Goal: Task Accomplishment & Management: Use online tool/utility

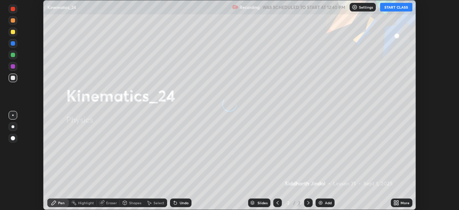
scroll to position [210, 459]
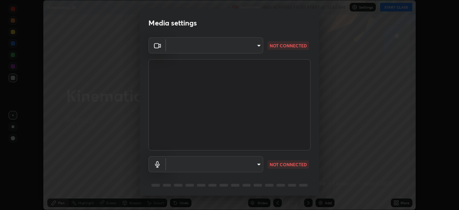
type input "9ce9bf5b38d6cfc450dc04700dda146ffef8b1f769f81d34cd4980de2a0341eb"
type input "default"
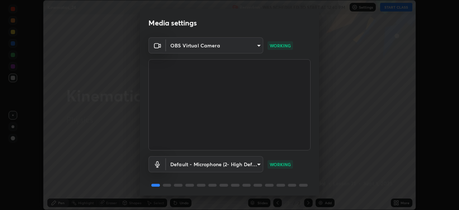
scroll to position [25, 0]
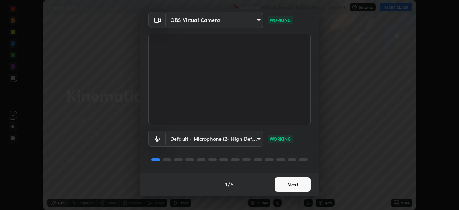
click at [294, 186] on button "Next" at bounding box center [293, 184] width 36 height 14
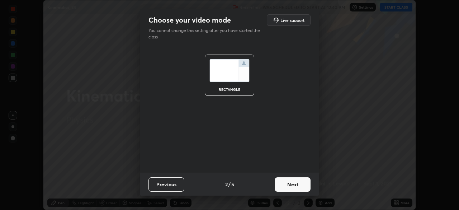
click at [286, 185] on button "Next" at bounding box center [293, 184] width 36 height 14
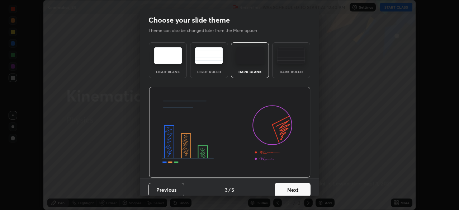
scroll to position [5, 0]
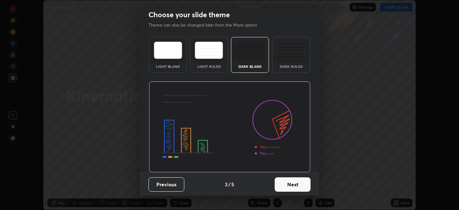
click at [288, 185] on button "Next" at bounding box center [293, 184] width 36 height 14
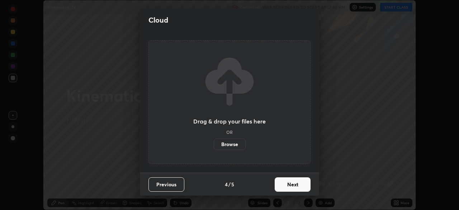
click at [291, 187] on button "Next" at bounding box center [293, 184] width 36 height 14
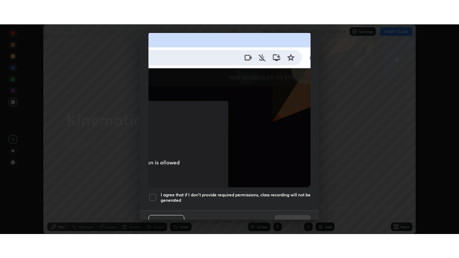
scroll to position [172, 0]
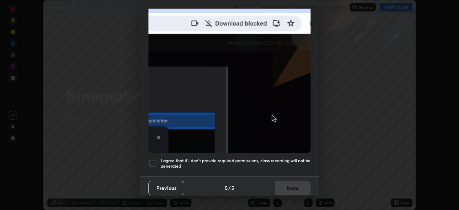
click at [270, 160] on h5 "I agree that if I don't provide required permissions, class recording will not …" at bounding box center [236, 163] width 150 height 11
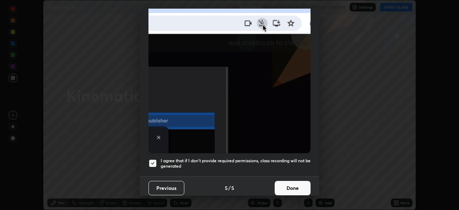
click at [295, 185] on button "Done" at bounding box center [293, 188] width 36 height 14
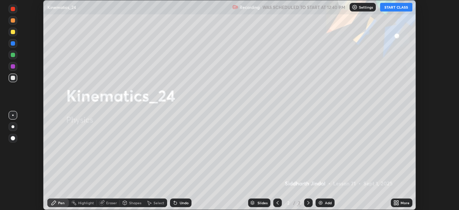
click at [402, 202] on div "More" at bounding box center [405, 203] width 9 height 4
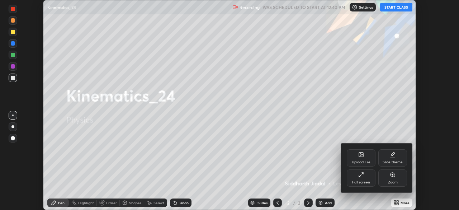
click at [370, 183] on div "Full screen" at bounding box center [362, 183] width 18 height 4
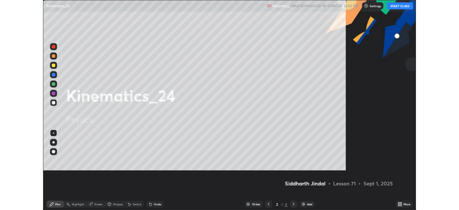
scroll to position [258, 459]
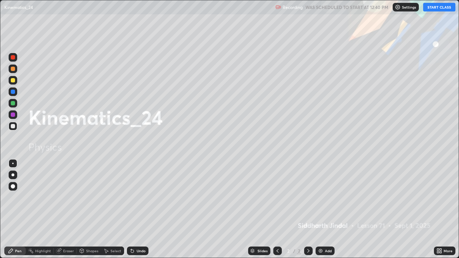
click at [436, 8] on button "START CLASS" at bounding box center [440, 7] width 32 height 9
click at [306, 210] on icon at bounding box center [309, 251] width 6 height 6
click at [320, 210] on div "Add" at bounding box center [325, 251] width 19 height 9
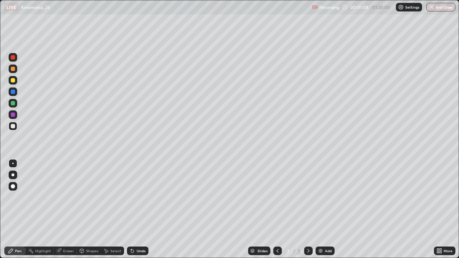
click at [12, 175] on div at bounding box center [12, 175] width 3 height 3
click at [134, 210] on icon at bounding box center [133, 251] width 6 height 6
click at [135, 210] on div "Undo" at bounding box center [138, 251] width 22 height 9
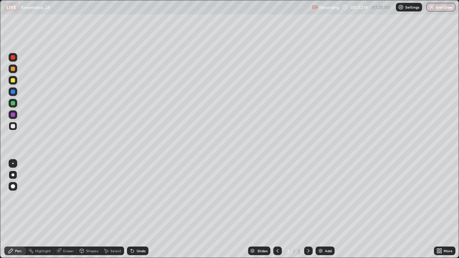
click at [137, 210] on div "Undo" at bounding box center [141, 251] width 9 height 4
click at [134, 210] on icon at bounding box center [133, 251] width 6 height 6
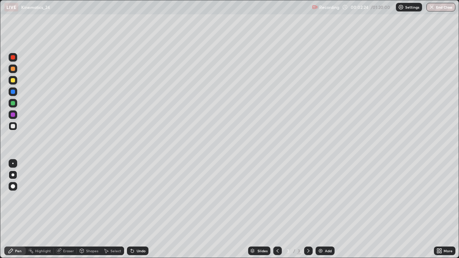
click at [134, 210] on icon at bounding box center [133, 251] width 6 height 6
click at [137, 210] on div "Undo" at bounding box center [141, 251] width 9 height 4
click at [136, 210] on div "Undo" at bounding box center [138, 251] width 22 height 9
click at [135, 210] on div "Undo" at bounding box center [138, 251] width 22 height 9
click at [139, 210] on div "Undo" at bounding box center [141, 251] width 9 height 4
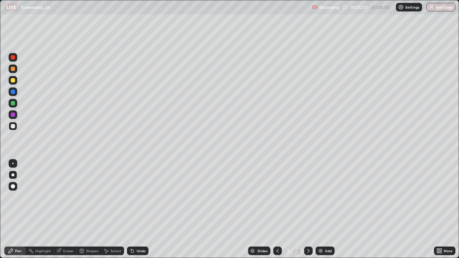
click at [137, 210] on div "Undo" at bounding box center [138, 251] width 22 height 9
click at [137, 210] on div "Undo" at bounding box center [141, 251] width 9 height 4
click at [138, 210] on div "Undo" at bounding box center [141, 251] width 9 height 4
click at [137, 210] on div "Undo" at bounding box center [141, 251] width 9 height 4
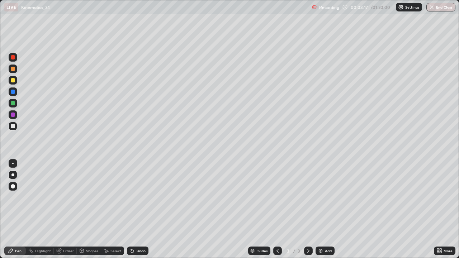
click at [136, 210] on div "Undo" at bounding box center [138, 251] width 22 height 9
click at [139, 210] on div "Undo" at bounding box center [138, 251] width 22 height 9
click at [137, 210] on div "Undo" at bounding box center [138, 251] width 22 height 9
click at [141, 210] on div "Undo" at bounding box center [141, 251] width 9 height 4
click at [139, 210] on div "Undo" at bounding box center [141, 251] width 9 height 4
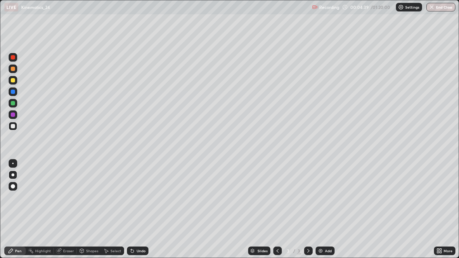
click at [144, 210] on div "Undo" at bounding box center [138, 251] width 22 height 9
click at [143, 210] on div "Undo" at bounding box center [138, 251] width 22 height 9
click at [142, 210] on div "Undo" at bounding box center [141, 251] width 9 height 4
click at [308, 210] on icon at bounding box center [309, 251] width 2 height 4
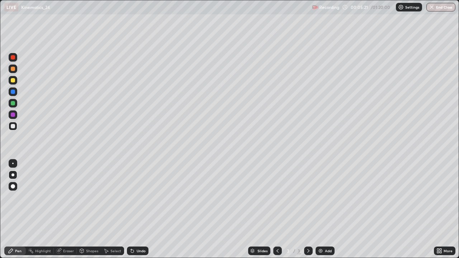
click at [323, 210] on div "Add" at bounding box center [325, 251] width 19 height 9
click at [14, 81] on div at bounding box center [13, 80] width 4 height 4
click at [142, 210] on div "Undo" at bounding box center [138, 251] width 22 height 9
click at [16, 128] on div at bounding box center [13, 126] width 9 height 9
click at [142, 210] on div "Undo" at bounding box center [141, 251] width 9 height 4
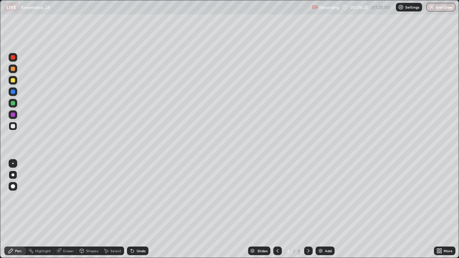
click at [142, 210] on div "Undo" at bounding box center [141, 251] width 9 height 4
click at [140, 210] on div "Undo" at bounding box center [141, 251] width 9 height 4
click at [141, 210] on div "Undo" at bounding box center [141, 251] width 9 height 4
click at [69, 210] on div "Eraser" at bounding box center [65, 251] width 23 height 9
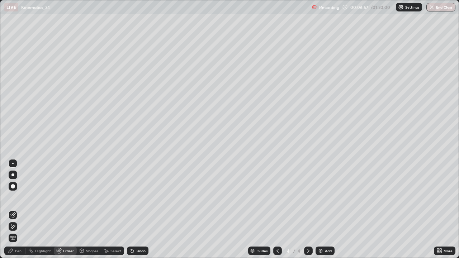
click at [17, 210] on div at bounding box center [13, 227] width 9 height 9
click at [16, 210] on div "Pen" at bounding box center [18, 251] width 6 height 4
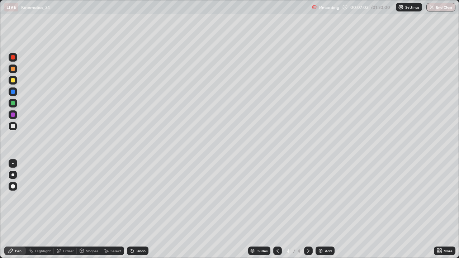
click at [15, 81] on div at bounding box center [13, 80] width 9 height 9
click at [278, 210] on icon at bounding box center [278, 251] width 6 height 6
click at [308, 210] on icon at bounding box center [309, 251] width 6 height 6
click at [140, 210] on div "Undo" at bounding box center [141, 251] width 9 height 4
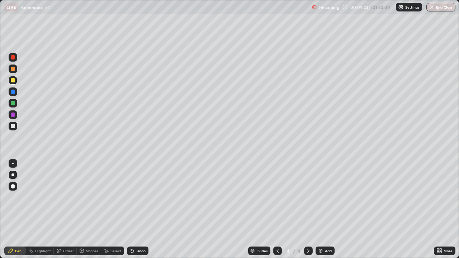
click at [13, 104] on div at bounding box center [13, 103] width 4 height 4
click at [66, 210] on div "Eraser" at bounding box center [68, 251] width 11 height 4
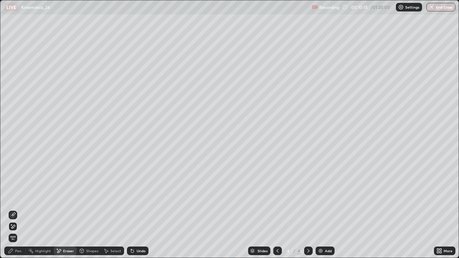
click at [112, 210] on div "Select" at bounding box center [116, 251] width 11 height 4
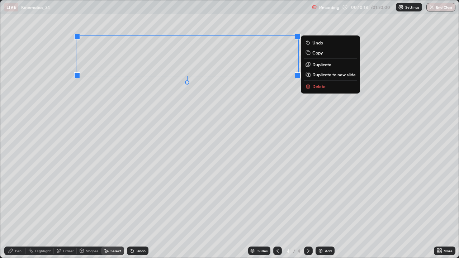
click at [222, 134] on div "0 ° Undo Copy Duplicate Duplicate to new slide Delete" at bounding box center [229, 129] width 459 height 258
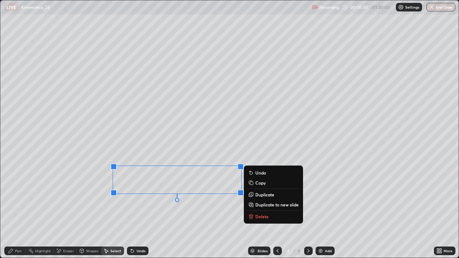
click at [220, 210] on div "0 ° Undo Copy Duplicate Duplicate to new slide Delete" at bounding box center [229, 129] width 459 height 258
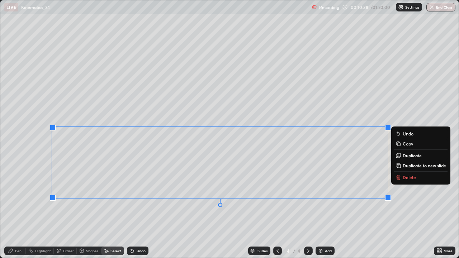
click at [17, 210] on div "Pen" at bounding box center [18, 251] width 6 height 4
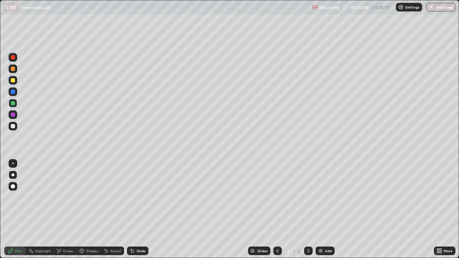
click at [68, 210] on div "Eraser" at bounding box center [68, 251] width 11 height 4
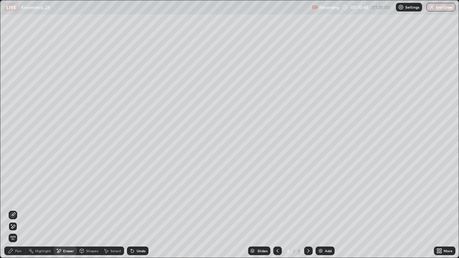
click at [17, 210] on div "Pen" at bounding box center [18, 251] width 6 height 4
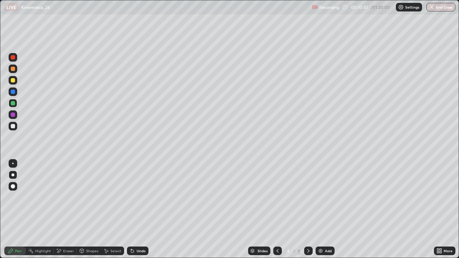
click at [68, 210] on div "Eraser" at bounding box center [68, 251] width 11 height 4
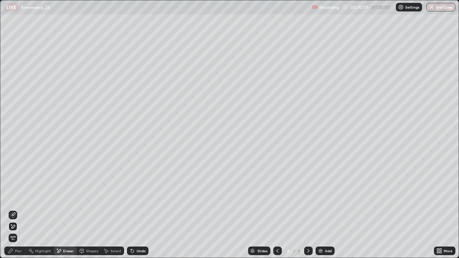
click at [14, 210] on div "Pen" at bounding box center [15, 251] width 22 height 9
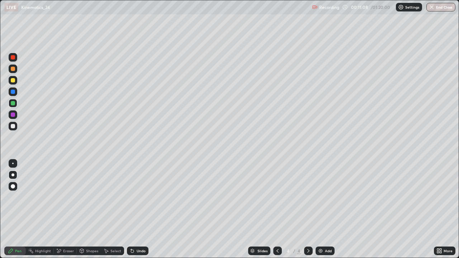
click at [13, 80] on div at bounding box center [13, 80] width 4 height 4
click at [135, 210] on div "Undo" at bounding box center [138, 251] width 22 height 9
click at [14, 129] on div at bounding box center [13, 126] width 9 height 9
click at [305, 210] on div at bounding box center [308, 251] width 9 height 9
click at [322, 210] on img at bounding box center [321, 251] width 6 height 6
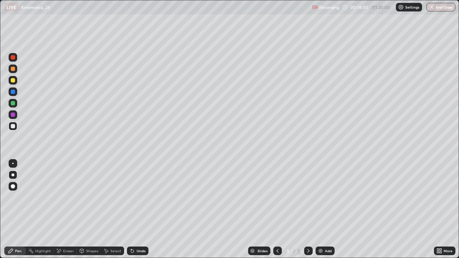
click at [11, 128] on div at bounding box center [13, 126] width 4 height 4
click at [137, 210] on div "Undo" at bounding box center [138, 251] width 22 height 9
click at [136, 210] on div "Undo" at bounding box center [138, 251] width 22 height 9
click at [135, 210] on div "Undo" at bounding box center [138, 251] width 22 height 9
click at [137, 210] on div "Undo" at bounding box center [141, 251] width 9 height 4
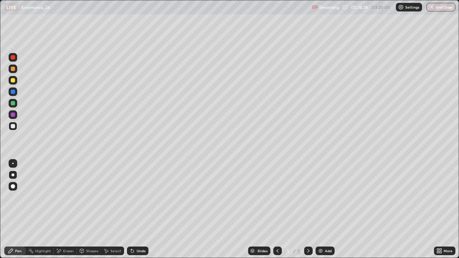
click at [135, 210] on div "Undo" at bounding box center [138, 251] width 22 height 9
click at [137, 210] on div "Undo" at bounding box center [141, 251] width 9 height 4
click at [138, 210] on div "Undo" at bounding box center [141, 251] width 9 height 4
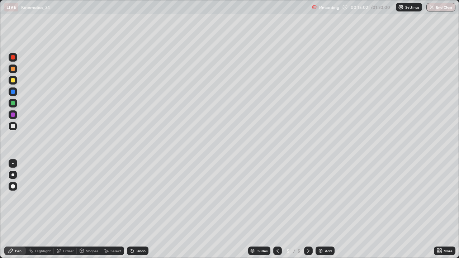
click at [11, 105] on div at bounding box center [13, 103] width 4 height 4
click at [15, 103] on div at bounding box center [13, 103] width 9 height 9
click at [139, 210] on div "Undo" at bounding box center [141, 251] width 9 height 4
click at [137, 210] on div "Undo" at bounding box center [141, 251] width 9 height 4
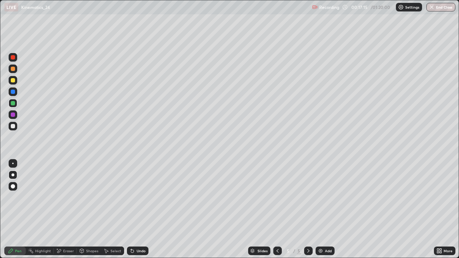
click at [137, 210] on div "Undo" at bounding box center [141, 251] width 9 height 4
click at [138, 210] on div "Undo" at bounding box center [141, 251] width 9 height 4
click at [113, 210] on div "Select" at bounding box center [116, 251] width 11 height 4
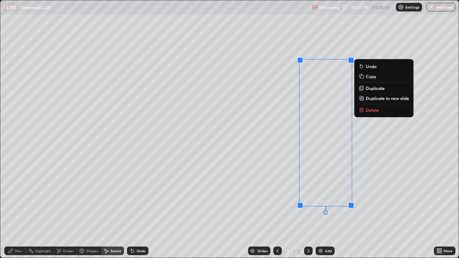
click at [368, 112] on p "Delete" at bounding box center [372, 110] width 13 height 6
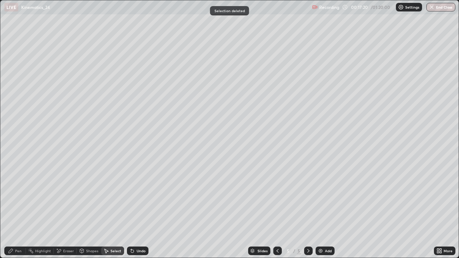
click at [19, 210] on div "Pen" at bounding box center [18, 251] width 6 height 4
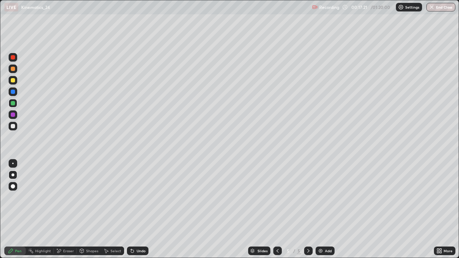
click at [13, 129] on div at bounding box center [13, 126] width 9 height 9
click at [17, 106] on div at bounding box center [13, 103] width 9 height 9
click at [14, 126] on div at bounding box center [13, 126] width 4 height 4
click at [18, 103] on div at bounding box center [12, 103] width 11 height 11
click at [65, 210] on div "Eraser" at bounding box center [68, 251] width 11 height 4
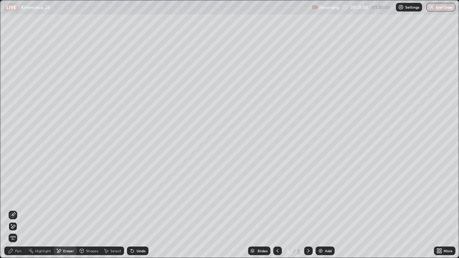
click at [16, 210] on div at bounding box center [13, 227] width 9 height 9
click at [142, 210] on div "Undo" at bounding box center [138, 251] width 22 height 9
click at [141, 210] on div "Undo" at bounding box center [138, 251] width 22 height 9
click at [18, 210] on div "Pen" at bounding box center [18, 251] width 6 height 4
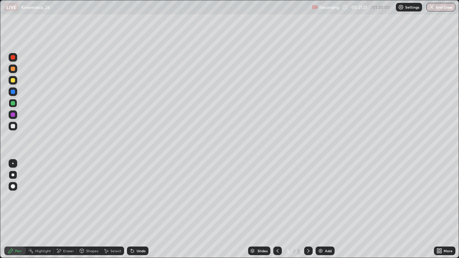
click at [68, 210] on div "Eraser" at bounding box center [68, 251] width 11 height 4
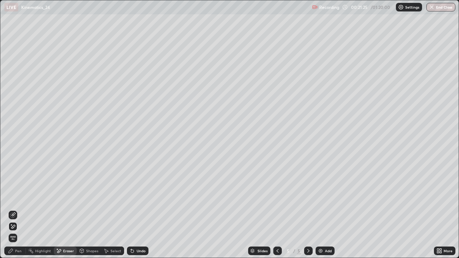
click at [16, 210] on div "Pen" at bounding box center [18, 251] width 6 height 4
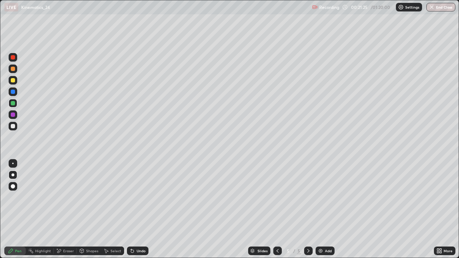
click at [13, 127] on div at bounding box center [13, 126] width 4 height 4
click at [13, 105] on div at bounding box center [13, 103] width 4 height 4
click at [111, 210] on div "Select" at bounding box center [116, 251] width 11 height 4
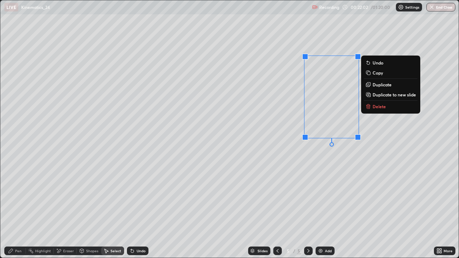
click at [272, 117] on div "0 ° Undo Copy Duplicate Duplicate to new slide Delete" at bounding box center [229, 129] width 459 height 258
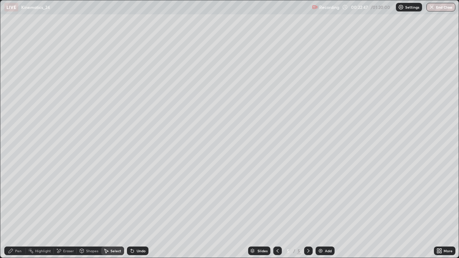
click at [13, 210] on icon at bounding box center [11, 251] width 6 height 6
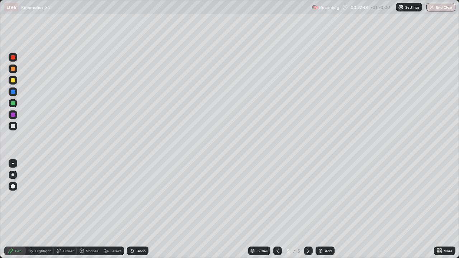
click at [14, 130] on div at bounding box center [13, 126] width 9 height 9
click at [17, 82] on div at bounding box center [13, 80] width 9 height 9
click at [62, 210] on div "Eraser" at bounding box center [65, 251] width 23 height 9
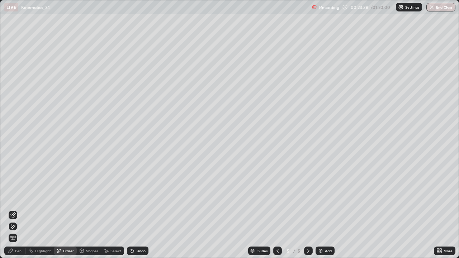
click at [13, 210] on icon at bounding box center [11, 251] width 6 height 6
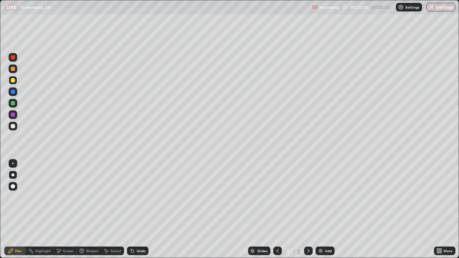
click at [14, 128] on div at bounding box center [13, 126] width 4 height 4
click at [117, 210] on div "Select" at bounding box center [116, 251] width 11 height 4
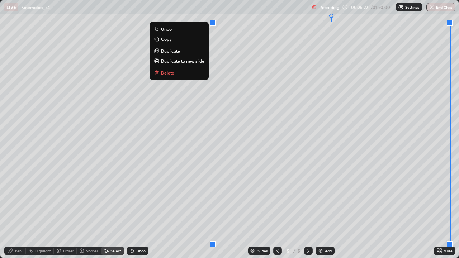
click at [187, 61] on p "Duplicate to new slide" at bounding box center [182, 61] width 43 height 6
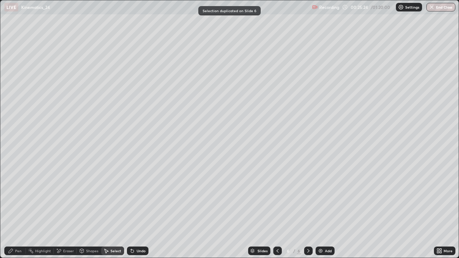
click at [16, 210] on div "Pen" at bounding box center [18, 251] width 6 height 4
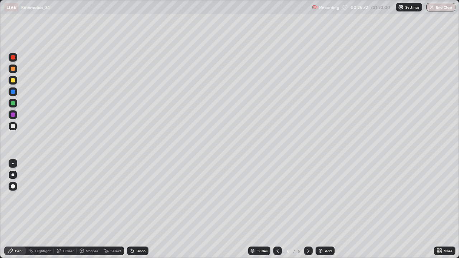
click at [14, 57] on div at bounding box center [13, 57] width 4 height 4
click at [15, 105] on div at bounding box center [13, 103] width 9 height 9
click at [12, 124] on div at bounding box center [13, 126] width 4 height 4
click at [13, 127] on div at bounding box center [13, 126] width 4 height 4
click at [13, 80] on div at bounding box center [13, 80] width 4 height 4
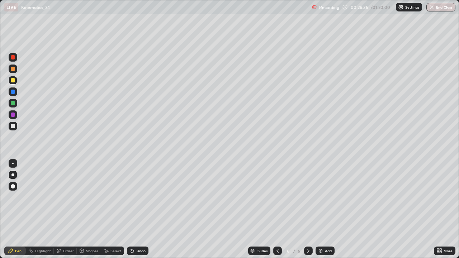
click at [108, 210] on icon at bounding box center [107, 251] width 4 height 4
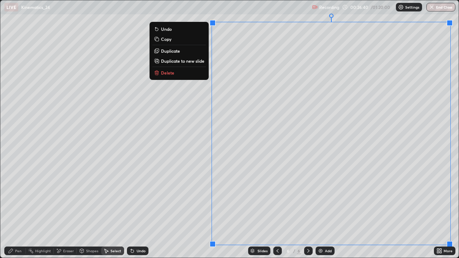
click at [178, 75] on button "Delete" at bounding box center [179, 73] width 53 height 9
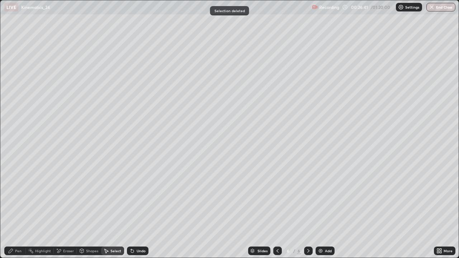
click at [20, 210] on div "Pen" at bounding box center [18, 251] width 6 height 4
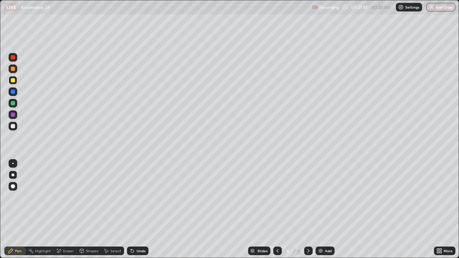
click at [280, 210] on div at bounding box center [278, 251] width 9 height 9
click at [307, 210] on icon at bounding box center [309, 251] width 6 height 6
click at [308, 210] on icon at bounding box center [309, 251] width 6 height 6
click at [309, 210] on icon at bounding box center [309, 251] width 6 height 6
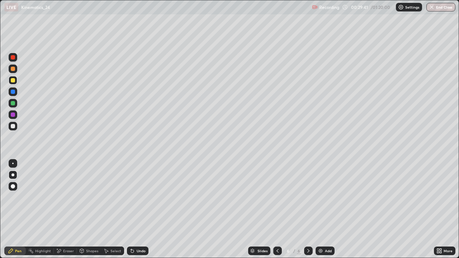
click at [309, 210] on icon at bounding box center [309, 251] width 6 height 6
click at [307, 210] on icon at bounding box center [309, 251] width 6 height 6
click at [309, 210] on icon at bounding box center [309, 251] width 2 height 4
click at [323, 210] on img at bounding box center [321, 251] width 6 height 6
click at [14, 174] on div at bounding box center [13, 175] width 9 height 9
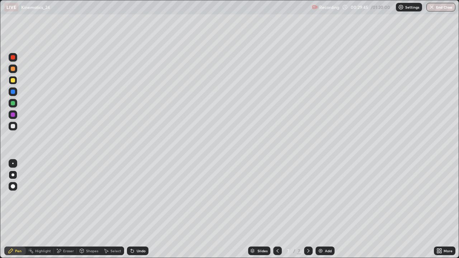
click at [13, 128] on div at bounding box center [13, 126] width 4 height 4
click at [134, 210] on div "Undo" at bounding box center [138, 251] width 22 height 9
click at [135, 210] on div "Undo" at bounding box center [138, 251] width 22 height 9
click at [85, 210] on div "Shapes" at bounding box center [89, 251] width 24 height 9
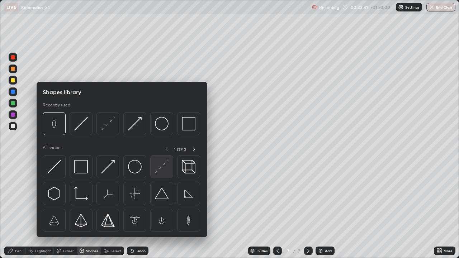
click at [155, 172] on div at bounding box center [161, 166] width 23 height 23
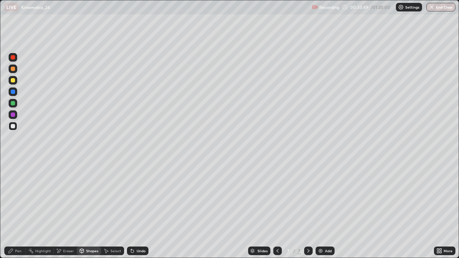
click at [18, 210] on div "Pen" at bounding box center [18, 251] width 6 height 4
click at [14, 103] on div at bounding box center [13, 103] width 4 height 4
click at [14, 80] on div at bounding box center [13, 80] width 4 height 4
click at [15, 127] on div at bounding box center [13, 126] width 4 height 4
click at [12, 80] on div at bounding box center [13, 80] width 4 height 4
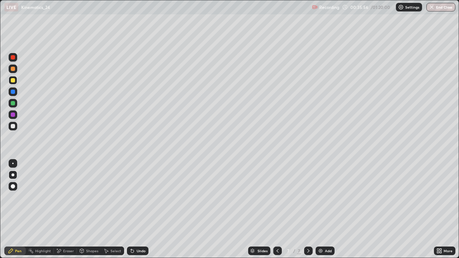
click at [61, 210] on div "Eraser" at bounding box center [65, 251] width 23 height 9
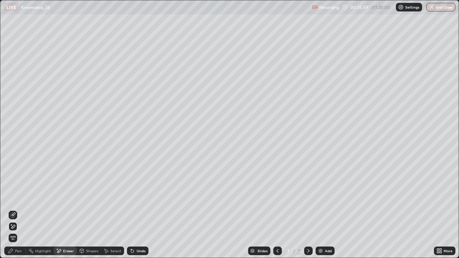
click at [15, 210] on div "Pen" at bounding box center [18, 251] width 6 height 4
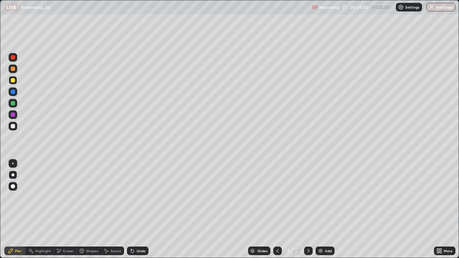
click at [14, 106] on div at bounding box center [13, 103] width 9 height 9
click at [116, 210] on div "Select" at bounding box center [116, 251] width 11 height 4
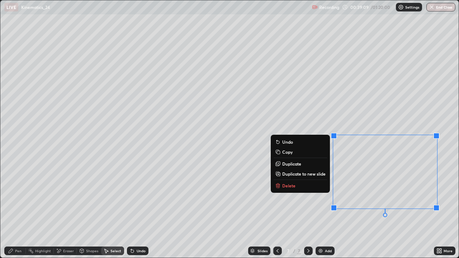
click at [303, 187] on button "Delete" at bounding box center [300, 186] width 53 height 9
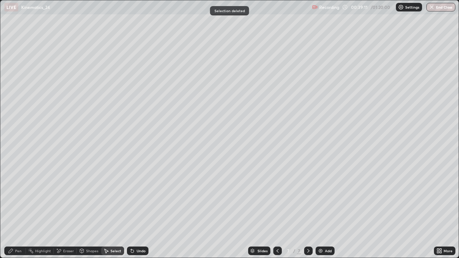
click at [309, 210] on icon at bounding box center [309, 251] width 6 height 6
click at [308, 210] on icon at bounding box center [309, 251] width 2 height 4
click at [309, 210] on icon at bounding box center [309, 251] width 6 height 6
click at [308, 210] on icon at bounding box center [309, 251] width 6 height 6
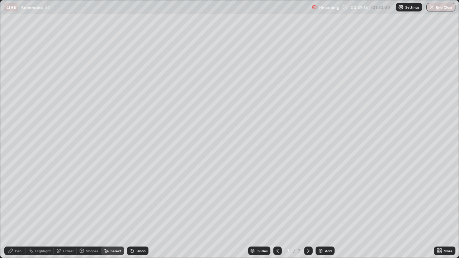
click at [323, 210] on img at bounding box center [321, 251] width 6 height 6
click at [17, 210] on div "Pen" at bounding box center [18, 251] width 6 height 4
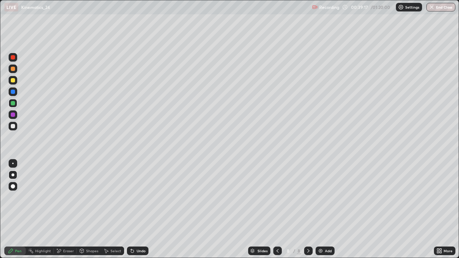
click at [14, 125] on div at bounding box center [13, 126] width 4 height 4
click at [89, 210] on div "Shapes" at bounding box center [92, 251] width 12 height 4
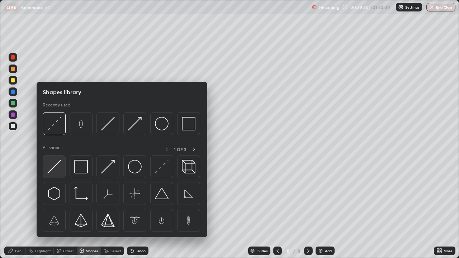
click at [58, 170] on img at bounding box center [54, 167] width 14 height 14
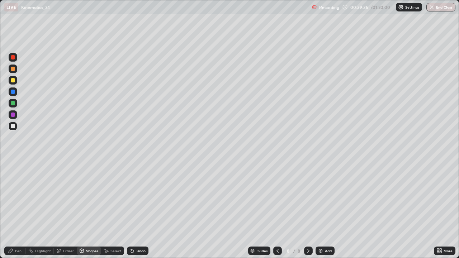
click at [88, 210] on div "Shapes" at bounding box center [92, 251] width 12 height 4
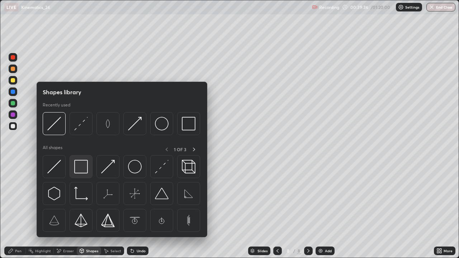
click at [84, 171] on img at bounding box center [81, 167] width 14 height 14
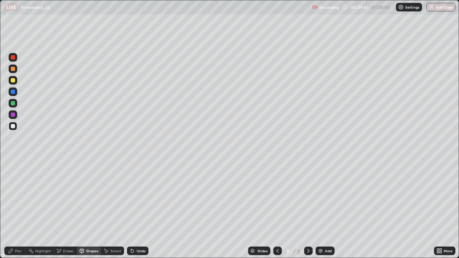
click at [82, 210] on icon at bounding box center [82, 252] width 0 height 3
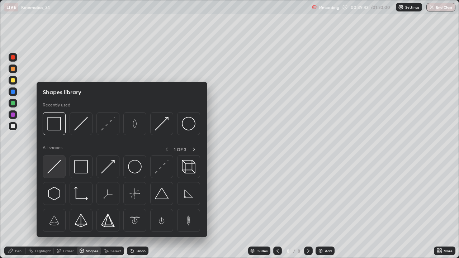
click at [55, 175] on div at bounding box center [54, 166] width 23 height 23
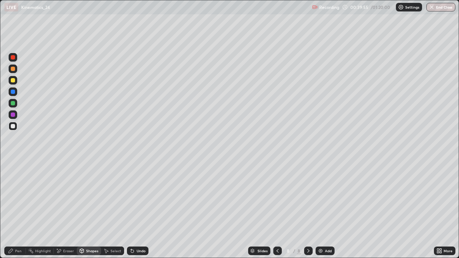
click at [88, 210] on div "Shapes" at bounding box center [89, 251] width 24 height 9
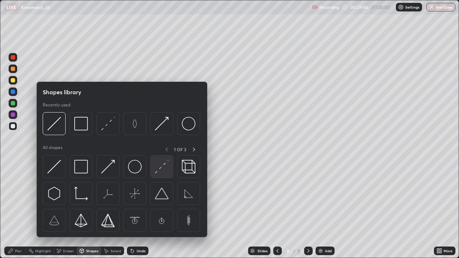
click at [157, 170] on img at bounding box center [162, 167] width 14 height 14
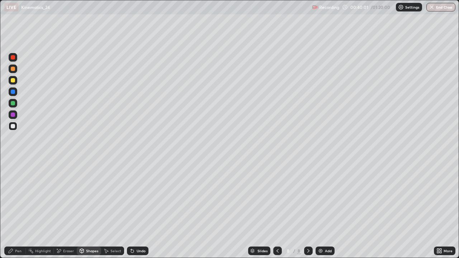
click at [16, 210] on div "Pen" at bounding box center [18, 251] width 6 height 4
click at [141, 210] on div "Undo" at bounding box center [141, 251] width 9 height 4
click at [139, 210] on div "Undo" at bounding box center [141, 251] width 9 height 4
click at [135, 210] on div "Undo" at bounding box center [138, 251] width 22 height 9
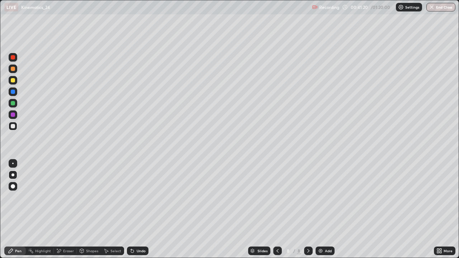
click at [135, 210] on div "Undo" at bounding box center [138, 251] width 22 height 9
click at [111, 210] on div "Select" at bounding box center [116, 251] width 11 height 4
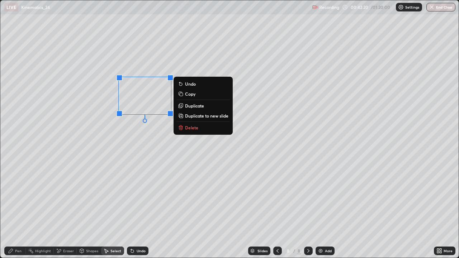
click at [196, 106] on p "Duplicate" at bounding box center [194, 106] width 19 height 6
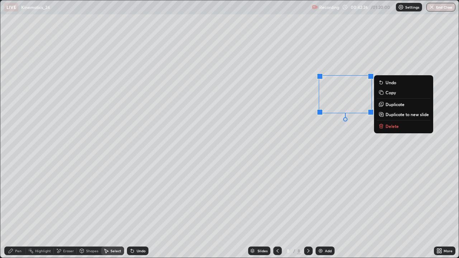
click at [19, 210] on div "Pen" at bounding box center [18, 251] width 6 height 4
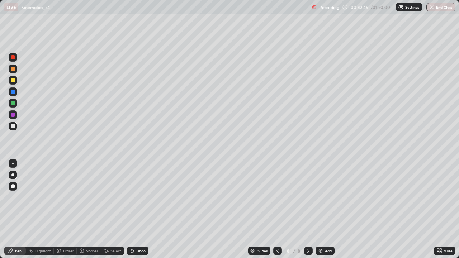
click at [88, 210] on div "Shapes" at bounding box center [92, 251] width 12 height 4
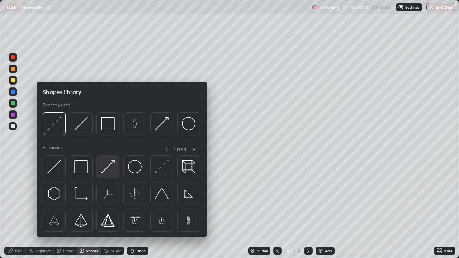
click at [105, 168] on img at bounding box center [108, 167] width 14 height 14
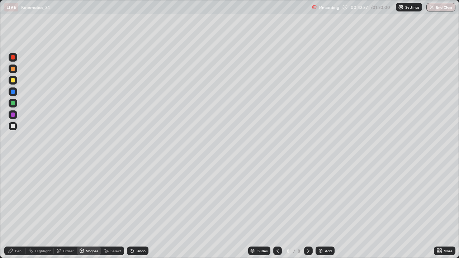
click at [17, 210] on div "Pen" at bounding box center [18, 251] width 6 height 4
click at [91, 210] on div "Shapes" at bounding box center [92, 251] width 12 height 4
click at [19, 210] on div "Pen" at bounding box center [18, 251] width 6 height 4
click at [140, 210] on div "Undo" at bounding box center [141, 251] width 9 height 4
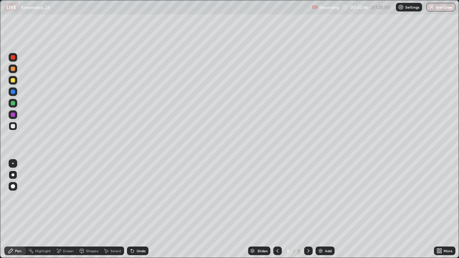
click at [17, 104] on div at bounding box center [13, 103] width 9 height 9
click at [93, 210] on div "Shapes" at bounding box center [92, 251] width 12 height 4
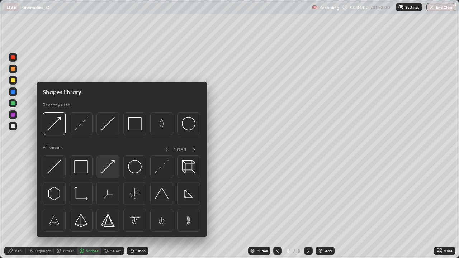
click at [108, 170] on img at bounding box center [108, 167] width 14 height 14
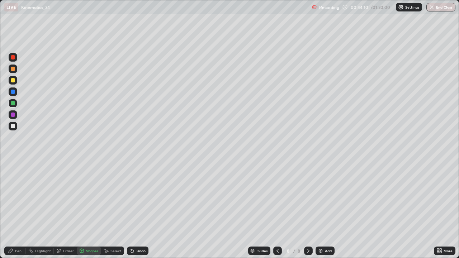
click at [22, 210] on div "Pen" at bounding box center [15, 251] width 22 height 9
click at [69, 210] on div "Eraser" at bounding box center [68, 251] width 11 height 4
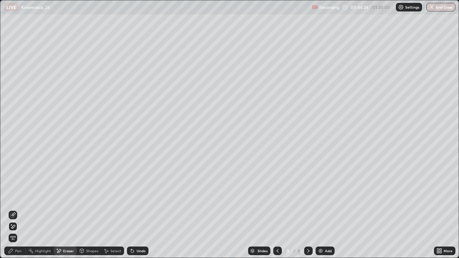
click at [87, 210] on div "Shapes" at bounding box center [92, 251] width 12 height 4
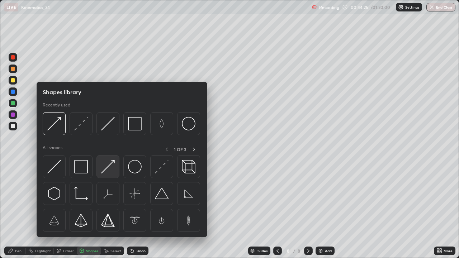
click at [106, 169] on img at bounding box center [108, 167] width 14 height 14
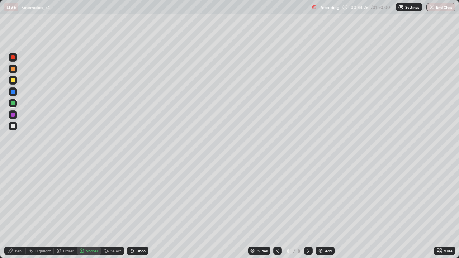
click at [18, 210] on div "Pen" at bounding box center [18, 251] width 6 height 4
click at [142, 210] on div "Undo" at bounding box center [141, 251] width 9 height 4
click at [93, 210] on div "Shapes" at bounding box center [89, 251] width 24 height 9
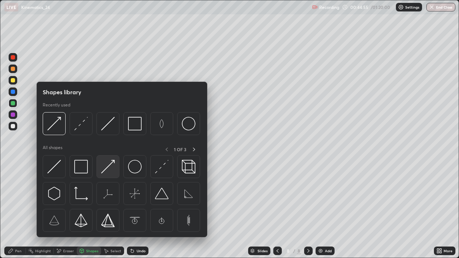
click at [111, 168] on img at bounding box center [108, 167] width 14 height 14
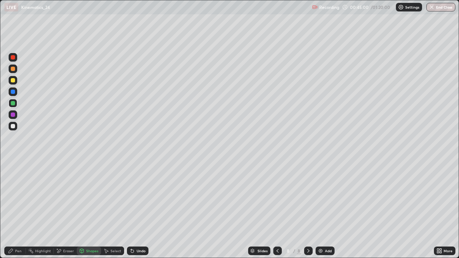
click at [20, 210] on div "Pen" at bounding box center [18, 251] width 6 height 4
click at [142, 210] on div "Undo" at bounding box center [141, 251] width 9 height 4
click at [139, 210] on div "Undo" at bounding box center [138, 251] width 22 height 9
click at [144, 210] on div "Undo" at bounding box center [138, 251] width 22 height 9
click at [135, 210] on div "Undo" at bounding box center [138, 251] width 22 height 9
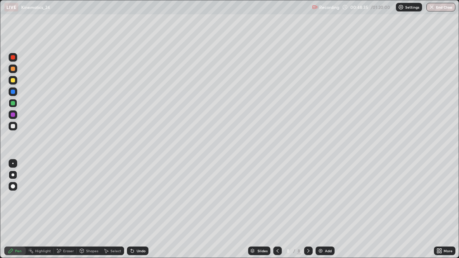
click at [137, 210] on div "Undo" at bounding box center [141, 251] width 9 height 4
click at [137, 210] on div "Undo" at bounding box center [138, 251] width 22 height 9
click at [66, 210] on div "Eraser" at bounding box center [68, 251] width 11 height 4
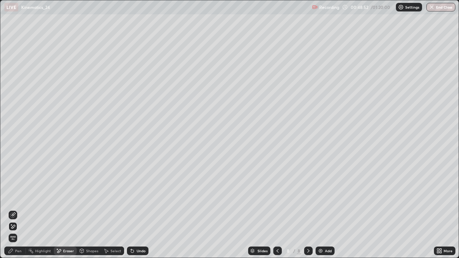
click at [141, 210] on div "Undo" at bounding box center [141, 251] width 9 height 4
click at [136, 210] on div "Undo" at bounding box center [138, 251] width 22 height 9
click at [11, 210] on div "Pen" at bounding box center [15, 251] width 22 height 9
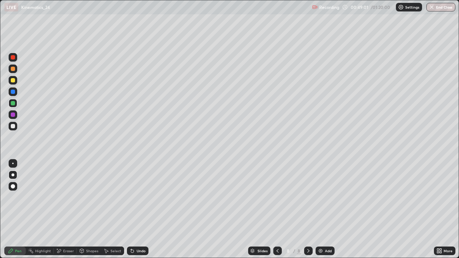
click at [60, 210] on icon at bounding box center [59, 251] width 6 height 6
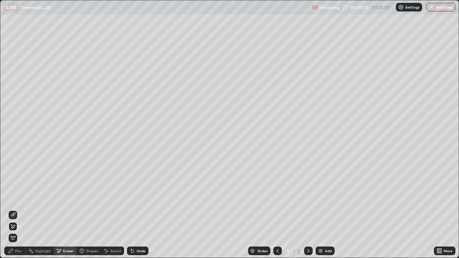
click at [17, 210] on div "Pen" at bounding box center [18, 251] width 6 height 4
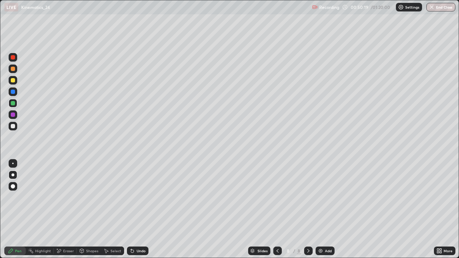
click at [112, 210] on div "Select" at bounding box center [116, 251] width 11 height 4
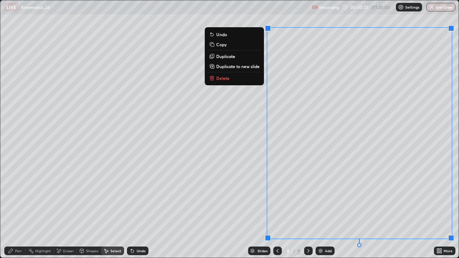
click at [231, 66] on p "Duplicate to new slide" at bounding box center [237, 67] width 43 height 6
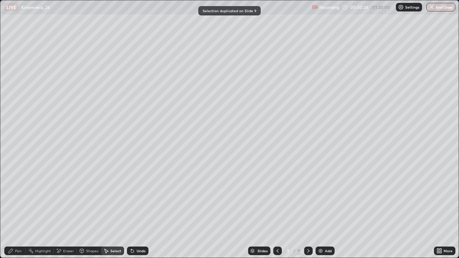
click at [14, 210] on div "Pen" at bounding box center [15, 251] width 22 height 9
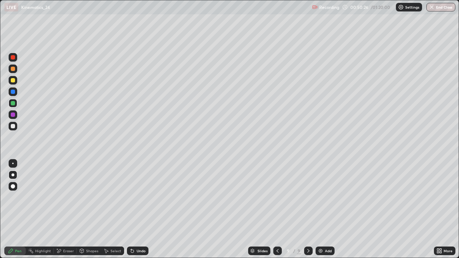
click at [67, 210] on div "Eraser" at bounding box center [68, 251] width 11 height 4
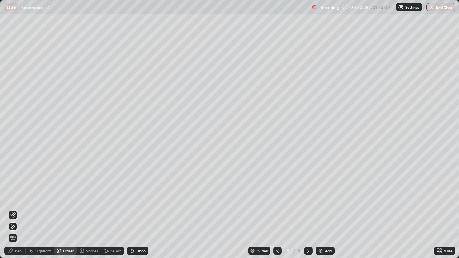
click at [18, 210] on div "Pen" at bounding box center [18, 251] width 6 height 4
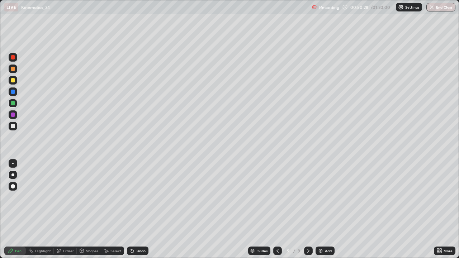
click at [67, 210] on div "Eraser" at bounding box center [65, 251] width 23 height 9
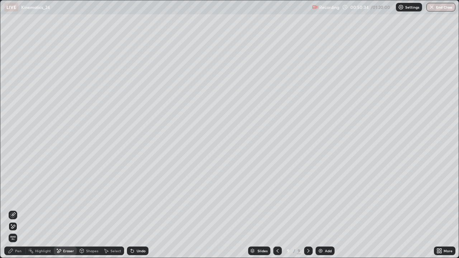
click at [17, 210] on div "Pen" at bounding box center [18, 251] width 6 height 4
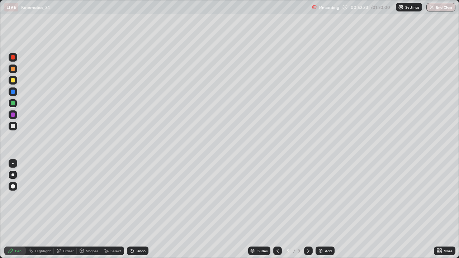
click at [13, 81] on div at bounding box center [13, 80] width 4 height 4
click at [137, 210] on div "Undo" at bounding box center [141, 251] width 9 height 4
click at [143, 210] on div "Undo" at bounding box center [138, 251] width 22 height 9
click at [145, 210] on div "Undo" at bounding box center [138, 251] width 22 height 9
click at [146, 210] on div "Undo" at bounding box center [138, 251] width 22 height 9
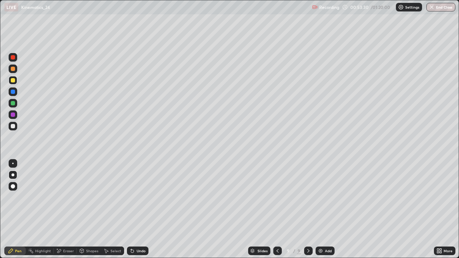
click at [151, 210] on div "Slides 9 / 9 Add" at bounding box center [292, 251] width 286 height 14
click at [131, 210] on icon at bounding box center [132, 251] width 3 height 3
click at [13, 103] on div at bounding box center [13, 103] width 4 height 4
click at [135, 210] on div "Undo" at bounding box center [138, 251] width 22 height 9
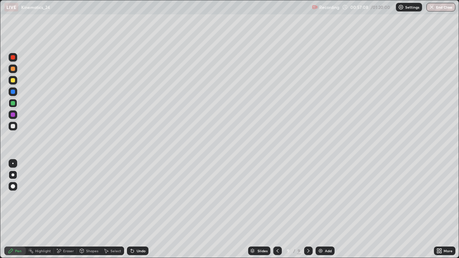
click at [135, 210] on div "Undo" at bounding box center [138, 251] width 22 height 9
click at [307, 210] on icon at bounding box center [309, 251] width 6 height 6
click at [319, 210] on img at bounding box center [321, 251] width 6 height 6
click at [139, 210] on div "Undo" at bounding box center [138, 251] width 22 height 9
click at [139, 210] on div "Undo" at bounding box center [141, 251] width 9 height 4
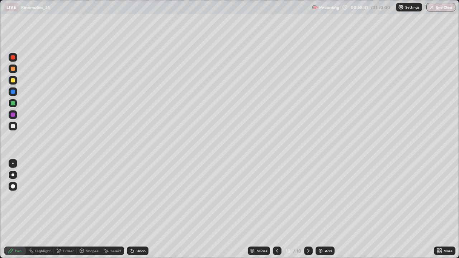
click at [140, 210] on div "Undo" at bounding box center [141, 251] width 9 height 4
click at [139, 210] on div "Undo" at bounding box center [141, 251] width 9 height 4
click at [141, 210] on div "Undo" at bounding box center [138, 251] width 22 height 9
click at [144, 210] on div "Undo" at bounding box center [138, 251] width 22 height 9
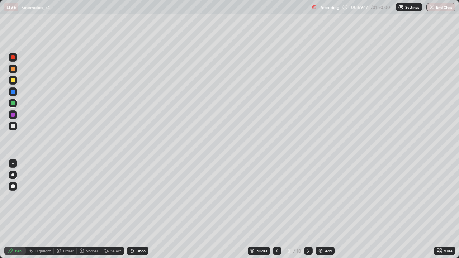
click at [141, 210] on div "Undo" at bounding box center [138, 251] width 22 height 9
click at [308, 210] on icon at bounding box center [309, 251] width 2 height 4
click at [320, 210] on img at bounding box center [321, 251] width 6 height 6
click at [14, 128] on div at bounding box center [13, 126] width 4 height 4
click at [86, 210] on div "Shapes" at bounding box center [92, 251] width 12 height 4
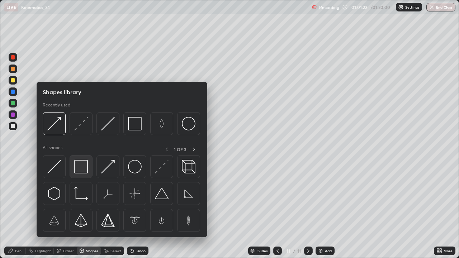
click at [82, 169] on img at bounding box center [81, 167] width 14 height 14
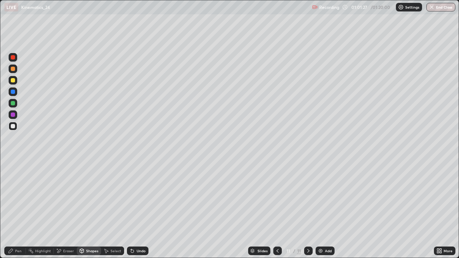
click at [140, 210] on div "Undo" at bounding box center [141, 251] width 9 height 4
click at [95, 210] on div "Shapes" at bounding box center [89, 251] width 24 height 9
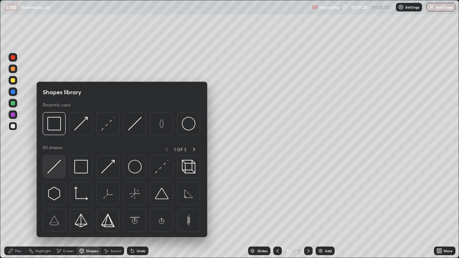
click at [57, 172] on img at bounding box center [54, 167] width 14 height 14
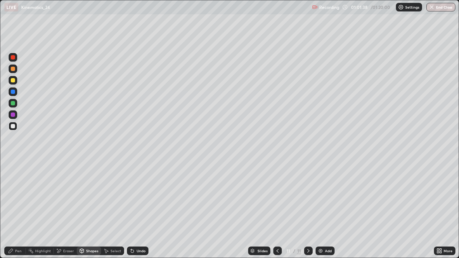
click at [140, 210] on div "Undo" at bounding box center [141, 251] width 9 height 4
click at [88, 210] on div "Shapes" at bounding box center [92, 251] width 12 height 4
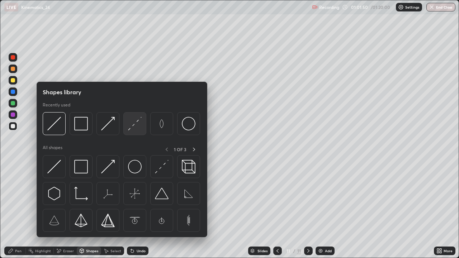
click at [134, 127] on img at bounding box center [135, 124] width 14 height 14
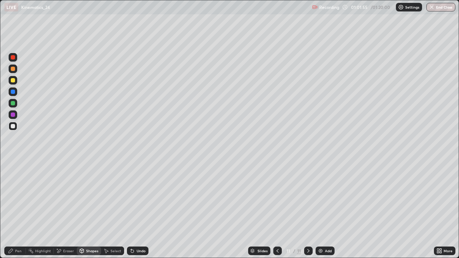
click at [12, 210] on icon at bounding box center [11, 251] width 6 height 6
click at [111, 210] on div "Select" at bounding box center [116, 251] width 11 height 4
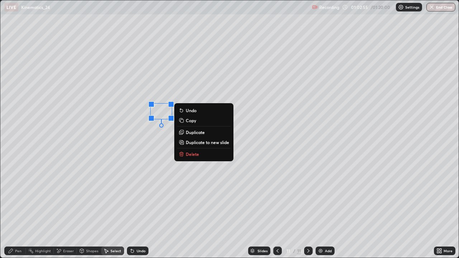
click at [200, 134] on p "Duplicate" at bounding box center [195, 133] width 19 height 6
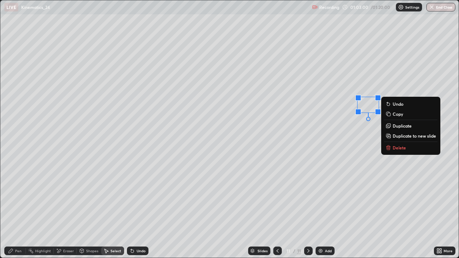
click at [19, 210] on div "Pen" at bounding box center [18, 251] width 6 height 4
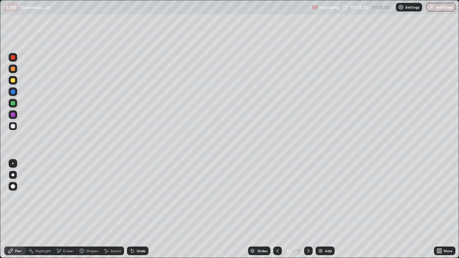
click at [13, 104] on div at bounding box center [13, 103] width 4 height 4
click at [111, 210] on div "Select" at bounding box center [116, 251] width 11 height 4
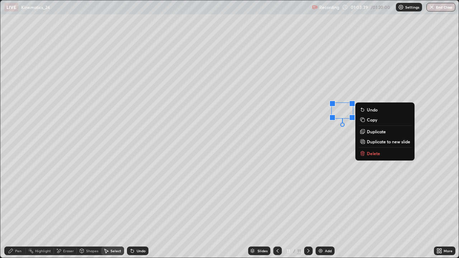
click at [18, 210] on div "Pen" at bounding box center [18, 251] width 6 height 4
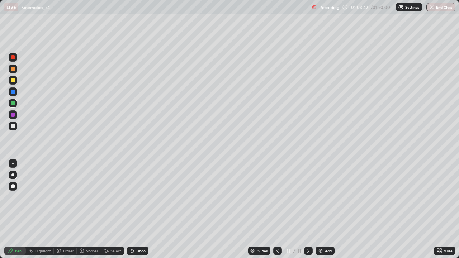
click at [90, 210] on div "Shapes" at bounding box center [92, 251] width 12 height 4
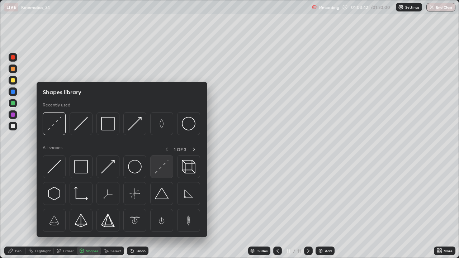
click at [160, 171] on img at bounding box center [162, 167] width 14 height 14
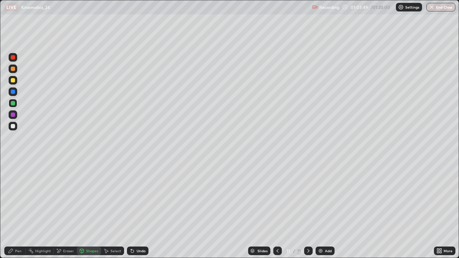
click at [139, 210] on div "Undo" at bounding box center [141, 251] width 9 height 4
click at [18, 210] on div "Pen" at bounding box center [18, 251] width 6 height 4
click at [17, 126] on div at bounding box center [13, 126] width 9 height 9
click at [14, 78] on div at bounding box center [13, 80] width 9 height 9
click at [109, 210] on div "Select" at bounding box center [112, 251] width 23 height 9
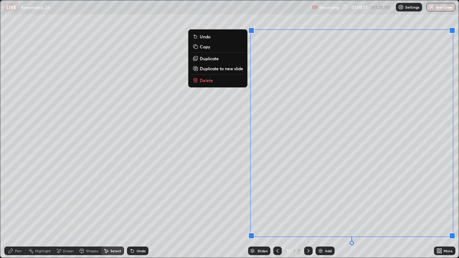
click at [229, 71] on button "Duplicate to new slide" at bounding box center [217, 68] width 53 height 9
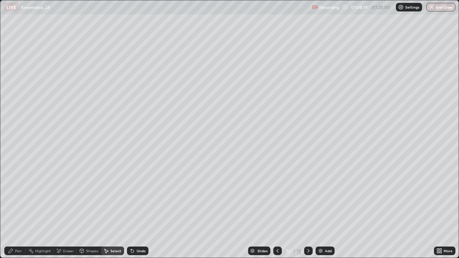
click at [18, 210] on div "Pen" at bounding box center [18, 251] width 6 height 4
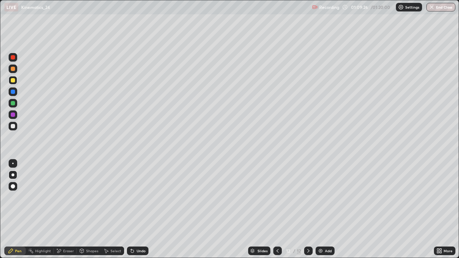
click at [139, 210] on div "Undo" at bounding box center [141, 251] width 9 height 4
click at [13, 69] on div at bounding box center [13, 69] width 4 height 4
click at [276, 210] on icon at bounding box center [278, 251] width 6 height 6
click at [277, 210] on icon at bounding box center [278, 251] width 6 height 6
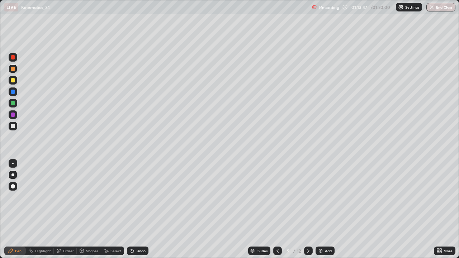
click at [277, 210] on div at bounding box center [278, 251] width 9 height 14
click at [280, 210] on div at bounding box center [278, 251] width 9 height 9
click at [275, 210] on icon at bounding box center [278, 251] width 6 height 6
click at [277, 210] on icon at bounding box center [278, 251] width 6 height 6
click at [275, 210] on icon at bounding box center [278, 251] width 6 height 6
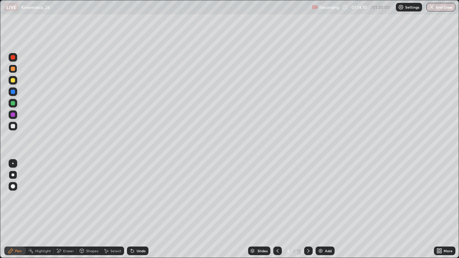
click at [277, 210] on icon at bounding box center [278, 251] width 6 height 6
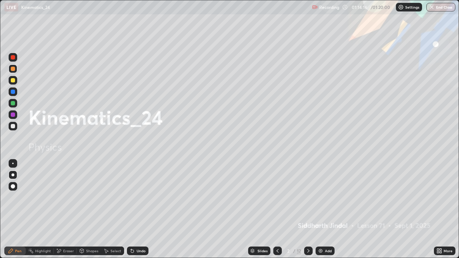
click at [439, 9] on button "End Class" at bounding box center [441, 7] width 29 height 9
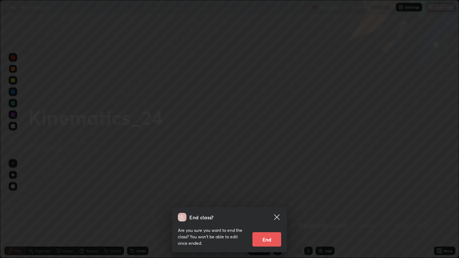
click at [263, 210] on button "End" at bounding box center [267, 240] width 29 height 14
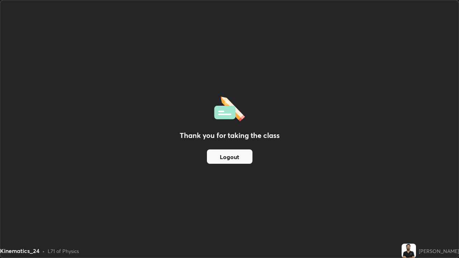
click at [233, 158] on button "Logout" at bounding box center [230, 157] width 46 height 14
click at [235, 155] on button "Logout" at bounding box center [230, 157] width 46 height 14
click at [232, 156] on button "Logout" at bounding box center [230, 157] width 46 height 14
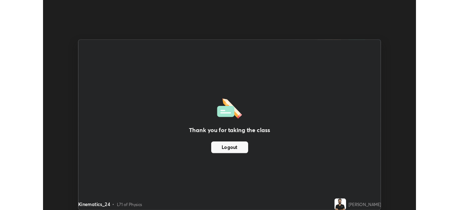
scroll to position [35688, 35438]
